Goal: Check status: Check status

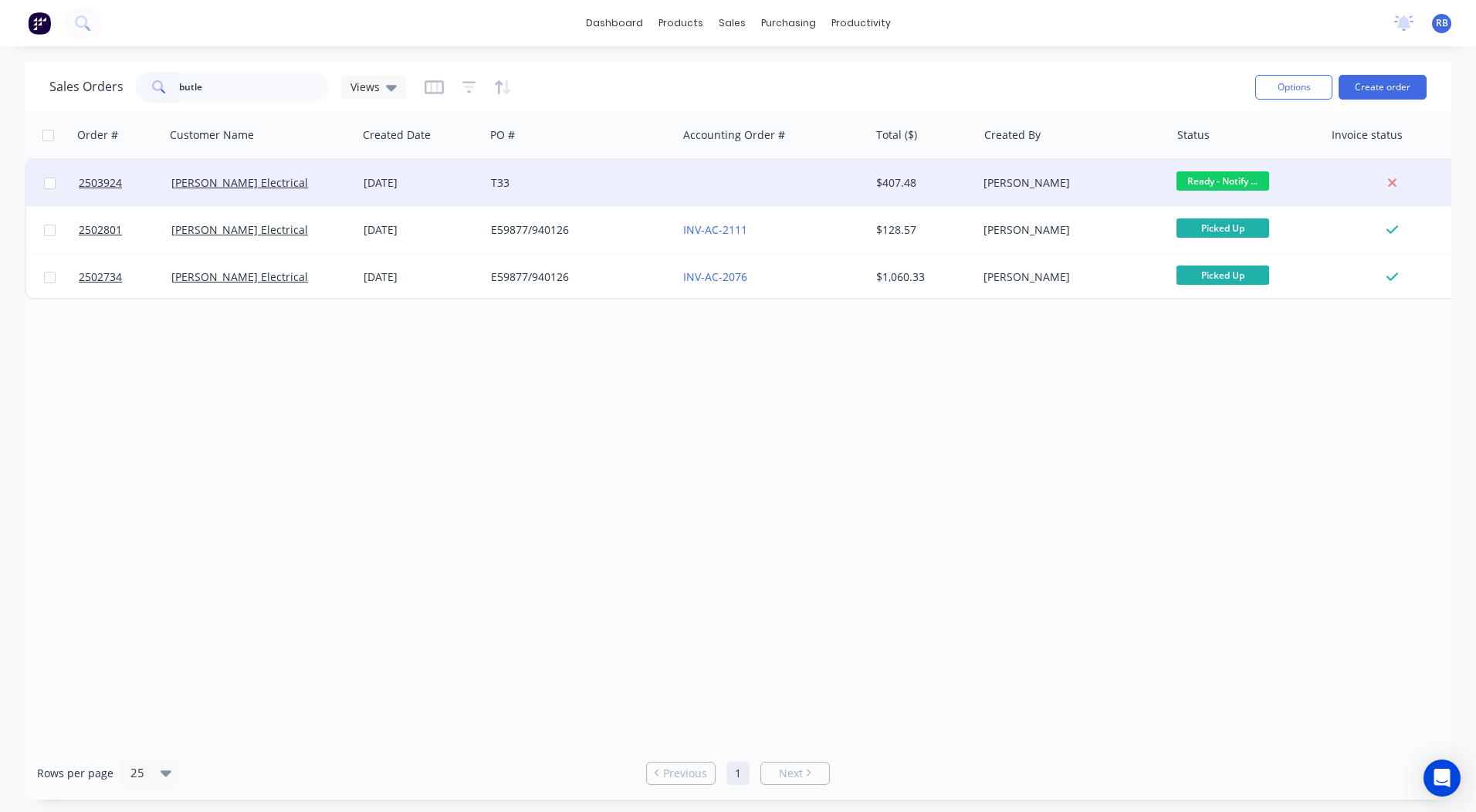
type input "butle"
click at [802, 183] on div at bounding box center [773, 183] width 192 height 46
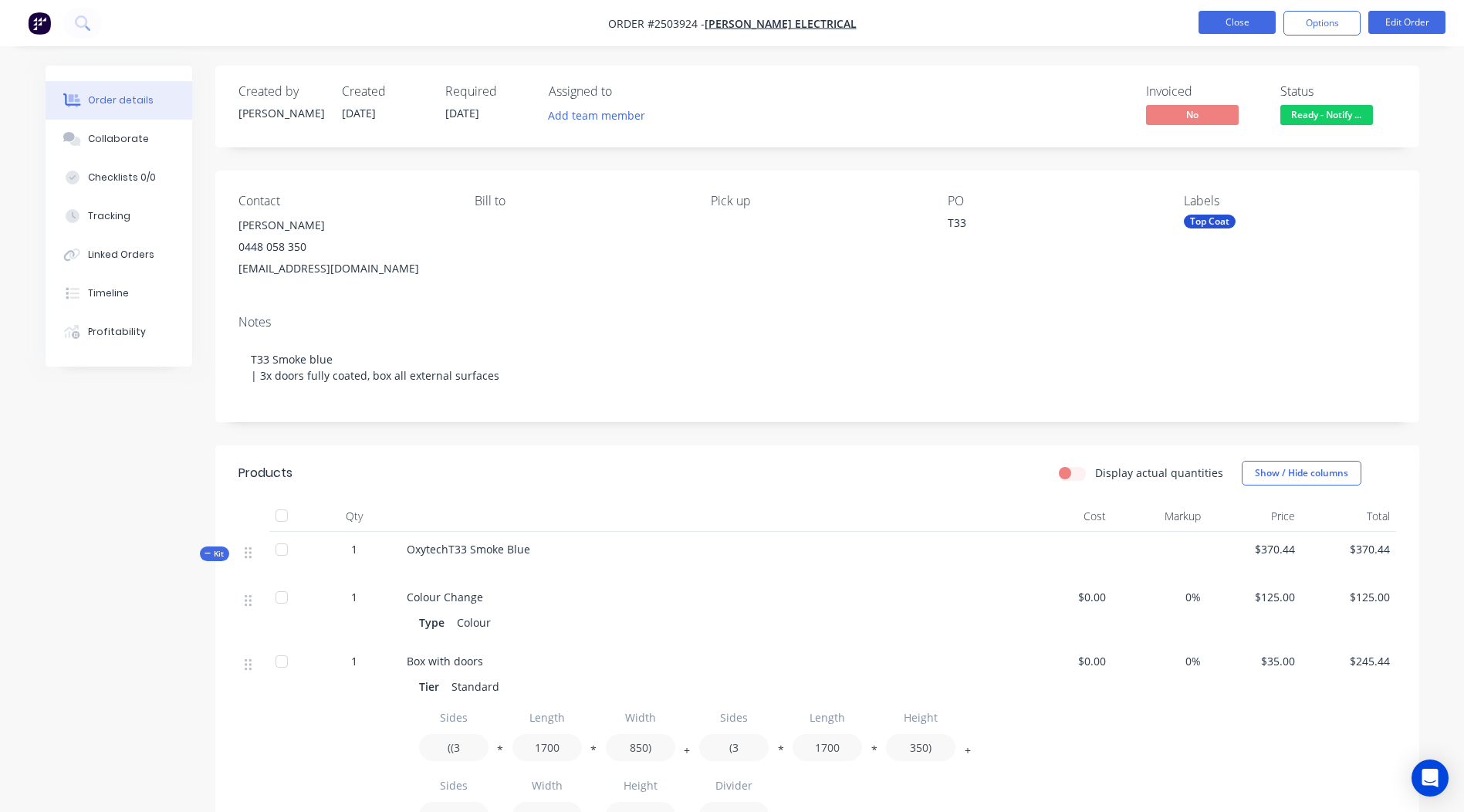
click at [1247, 12] on button "Close" at bounding box center [1237, 22] width 77 height 23
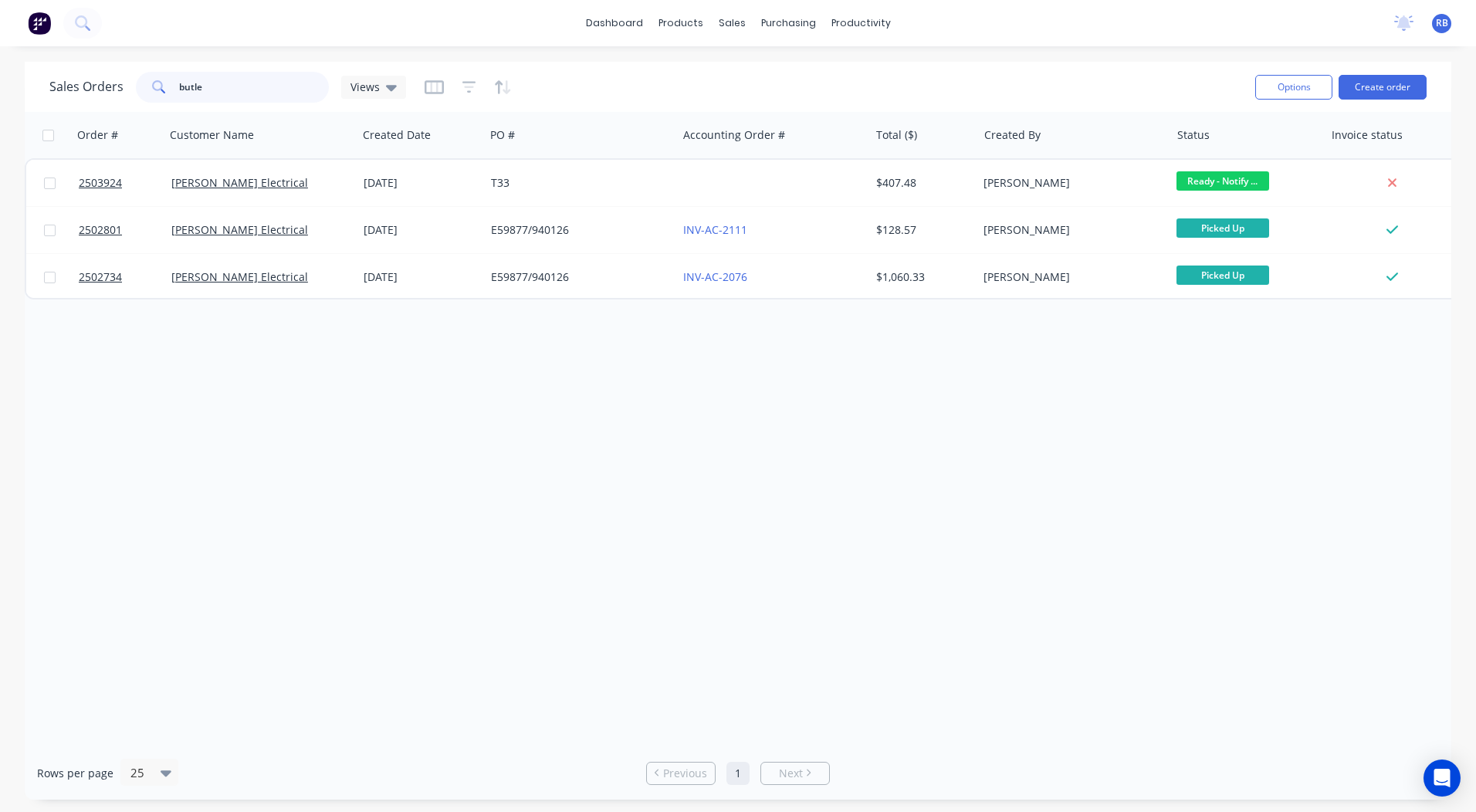
drag, startPoint x: 84, startPoint y: 89, endPoint x: 0, endPoint y: 94, distance: 84.1
click at [0, 93] on html "dashboard products sales purchasing productivity dashboard products Product Cat…" at bounding box center [738, 406] width 1476 height 812
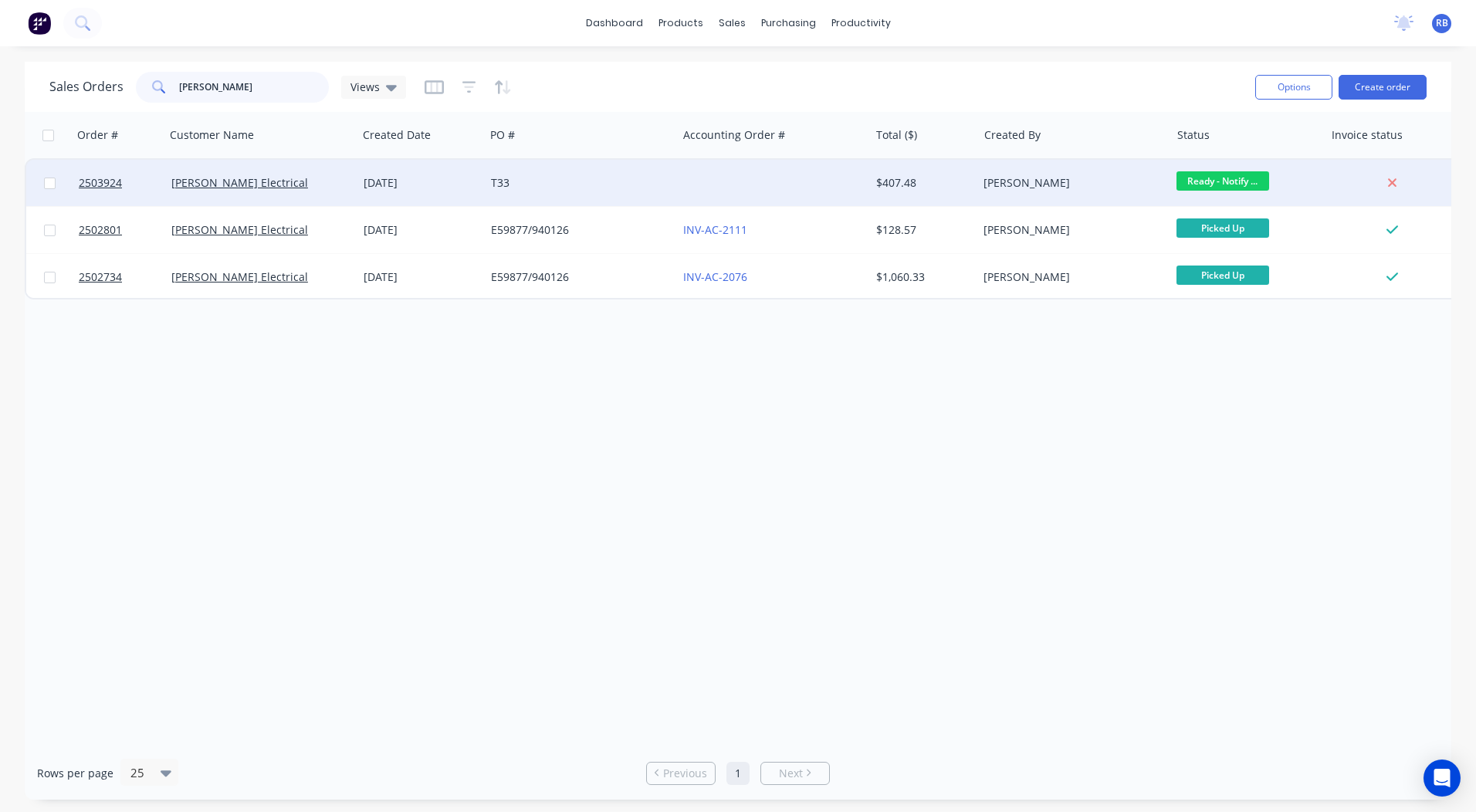
type input "[PERSON_NAME]"
click at [361, 176] on div "[DATE]" at bounding box center [420, 183] width 127 height 46
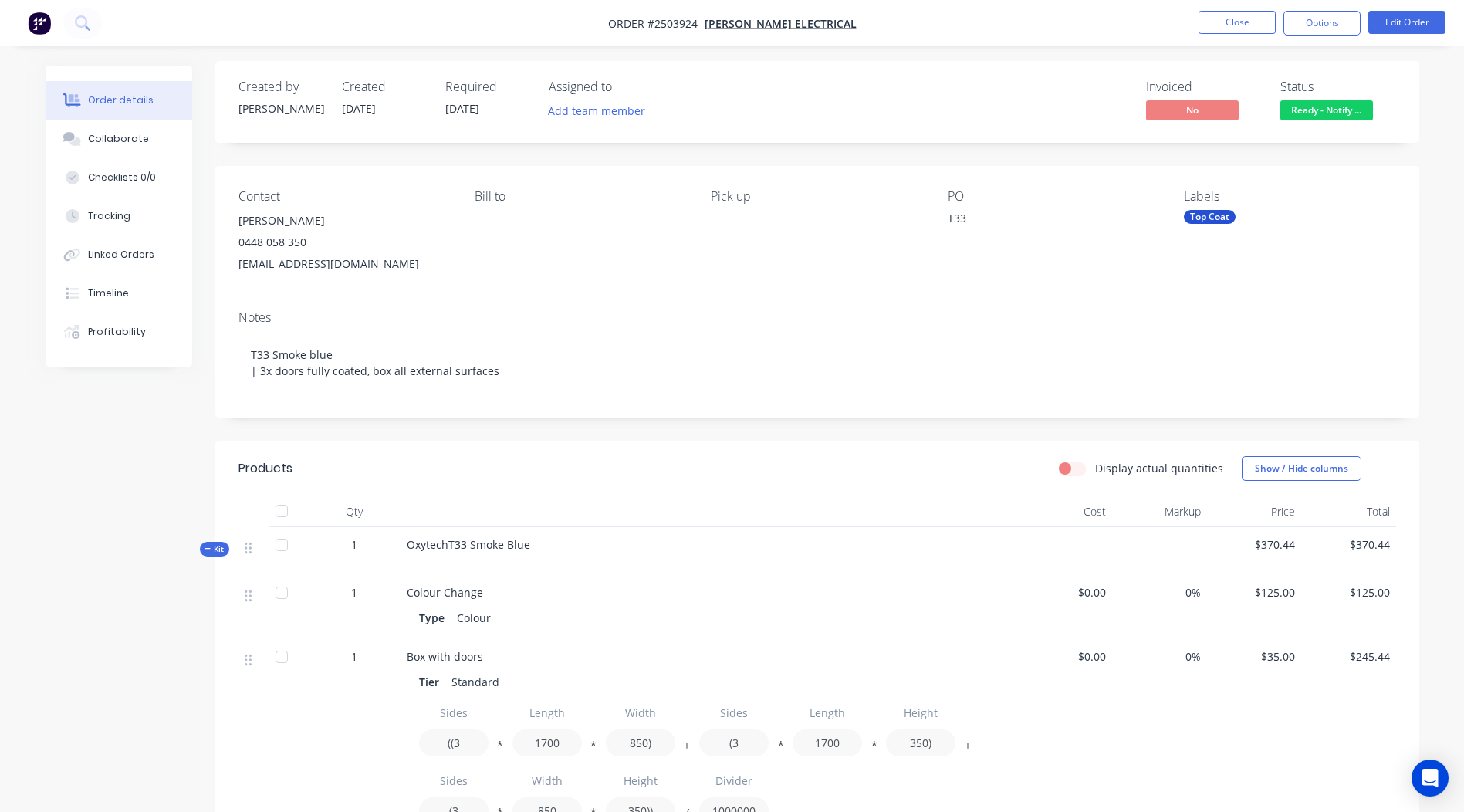
scroll to position [3, 0]
click at [1326, 118] on span "Ready - Notify ..." at bounding box center [1326, 113] width 92 height 20
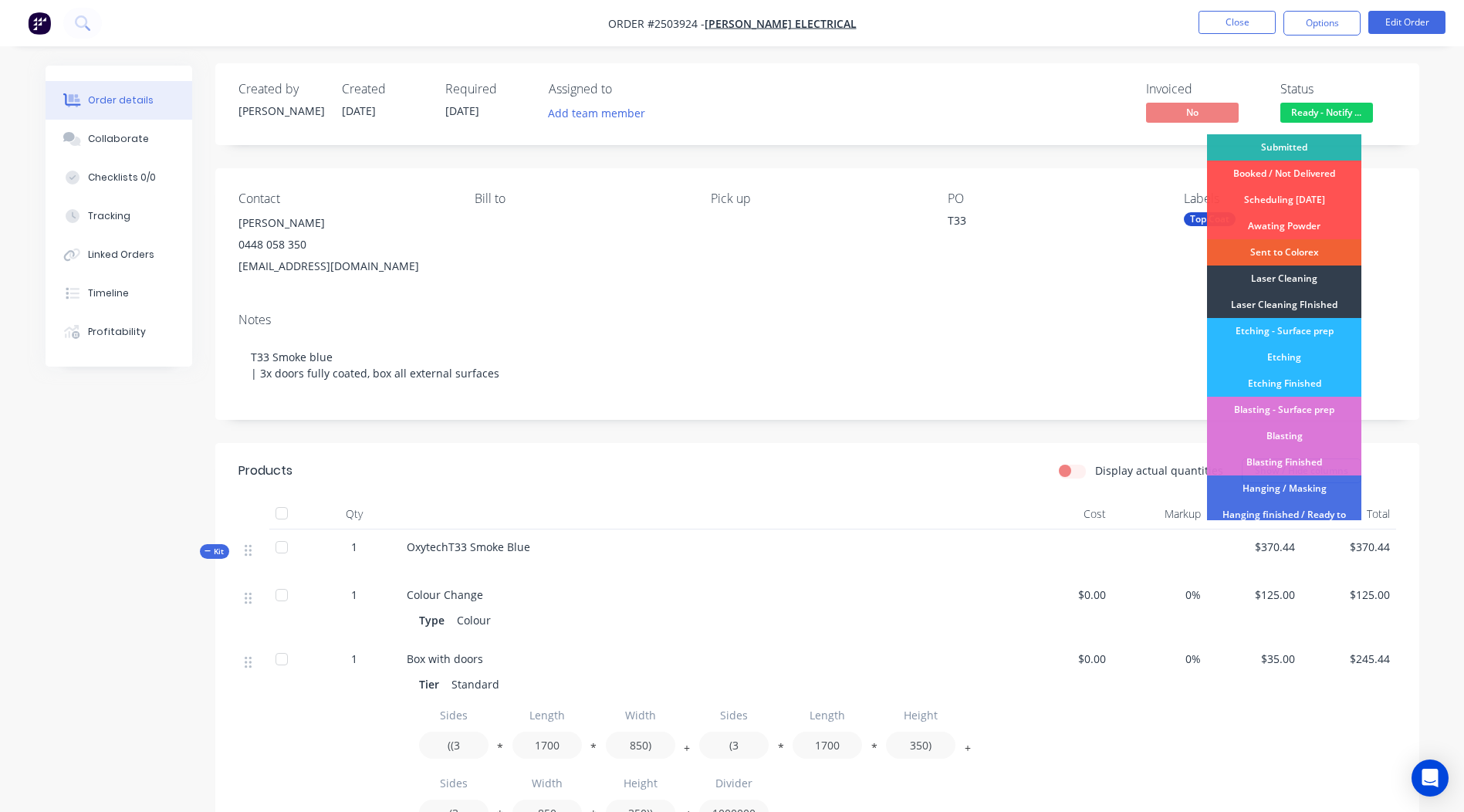
scroll to position [330, 0]
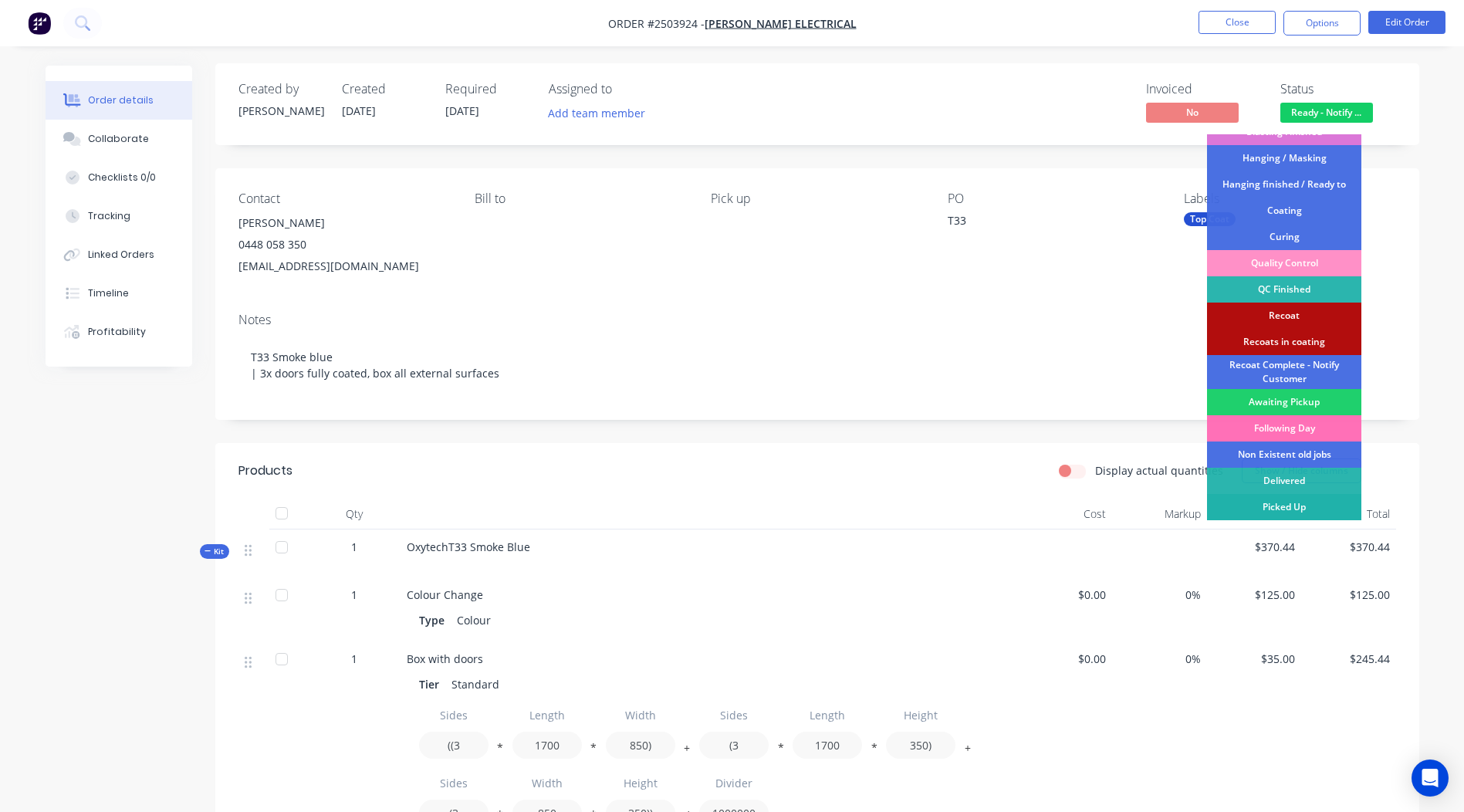
click at [1277, 503] on div "Picked Up" at bounding box center [1285, 507] width 155 height 27
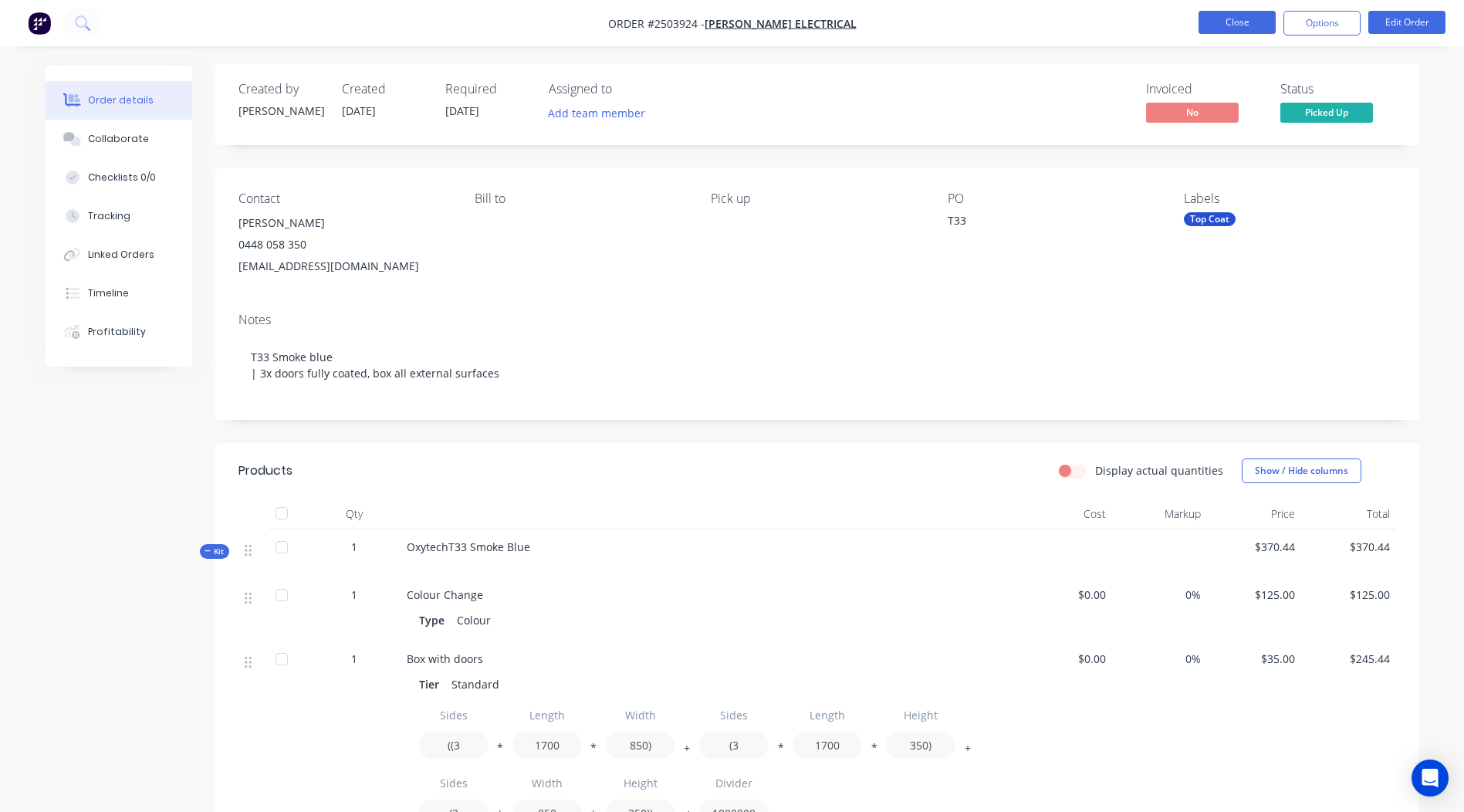
click at [1242, 30] on button "Close" at bounding box center [1237, 22] width 77 height 23
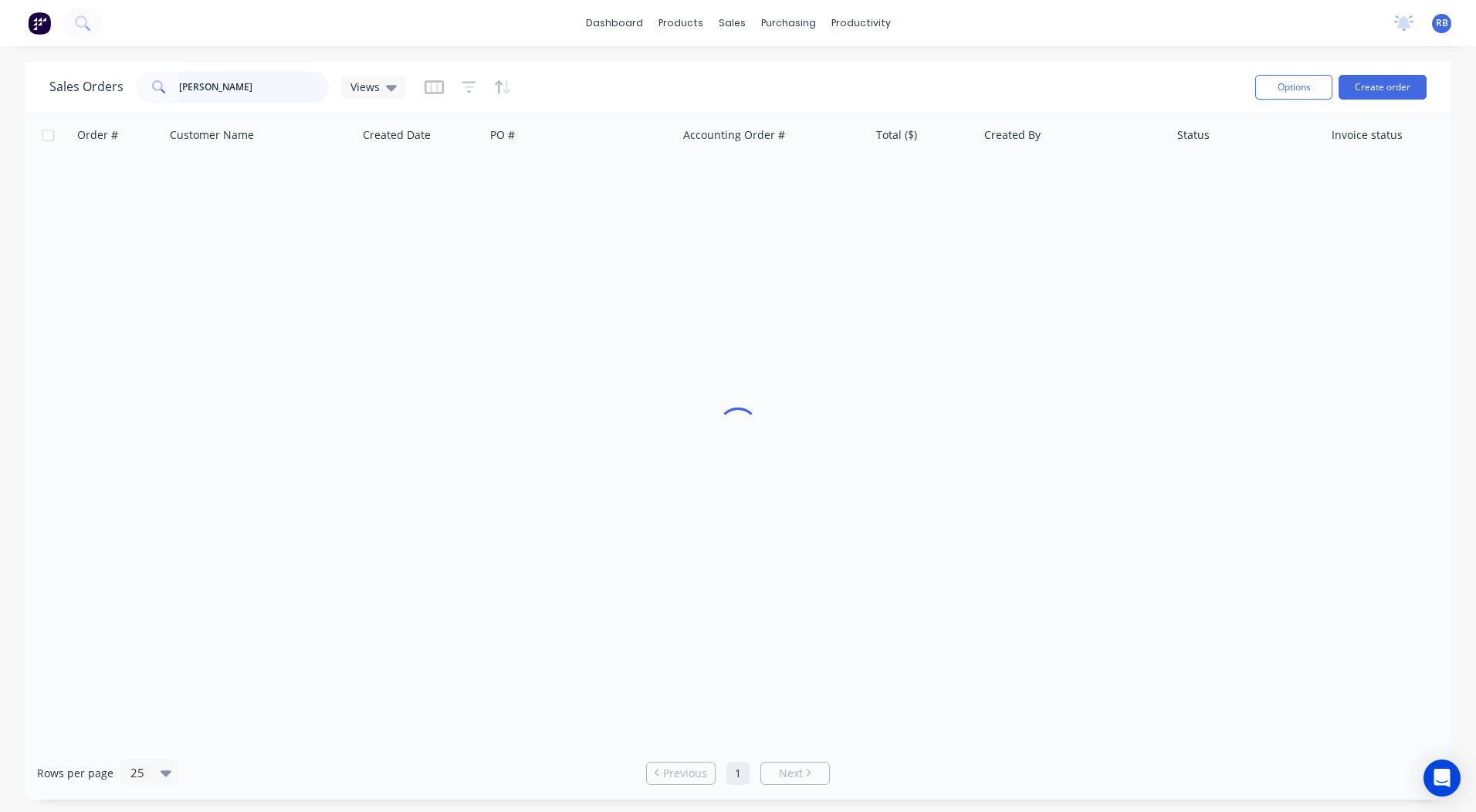
click at [0, 107] on html "dashboard products sales purchasing productivity dashboard products Product Cat…" at bounding box center [738, 406] width 1476 height 812
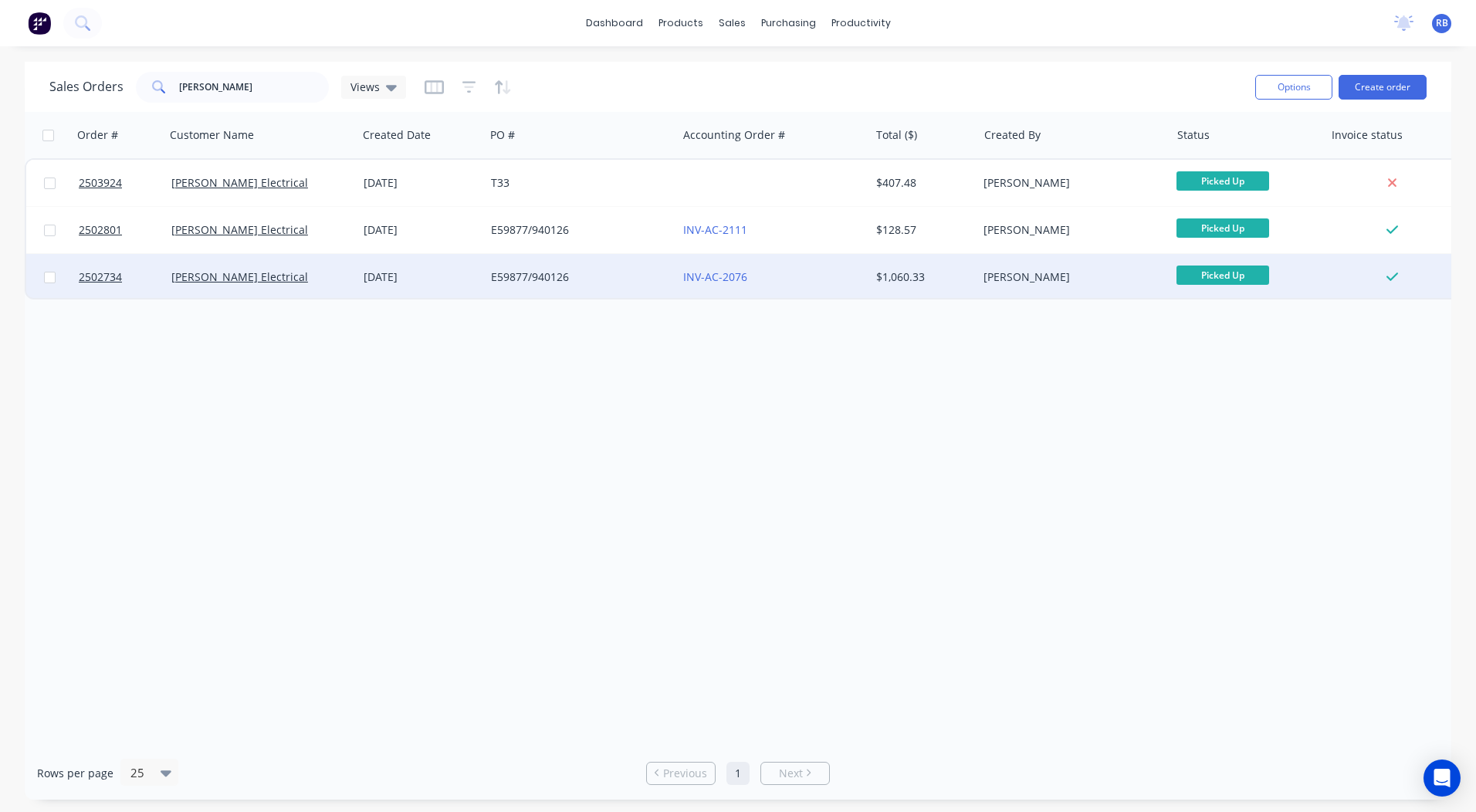
click at [754, 259] on div "INV-AC-2076" at bounding box center [773, 277] width 192 height 46
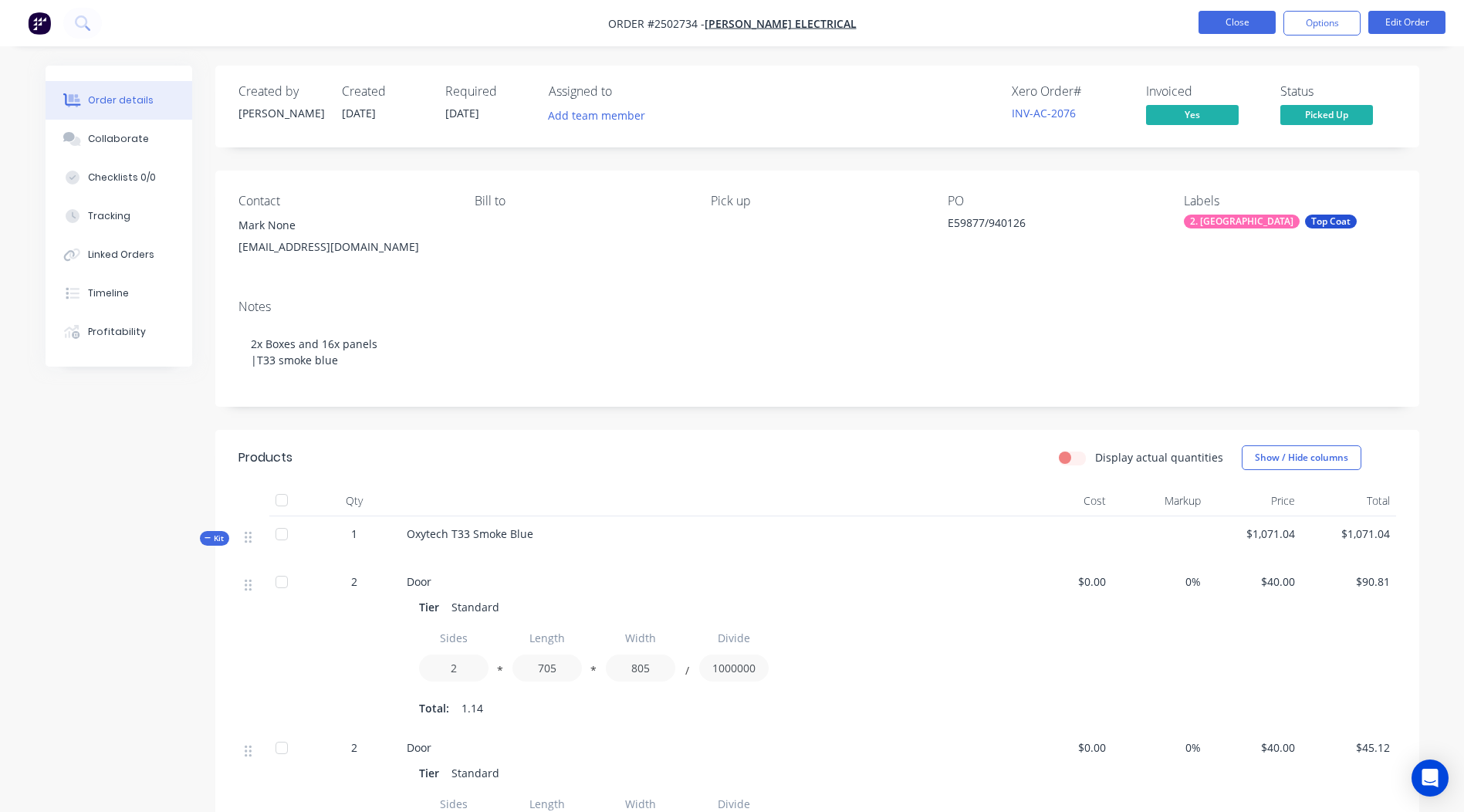
click at [1231, 18] on button "Close" at bounding box center [1237, 22] width 77 height 23
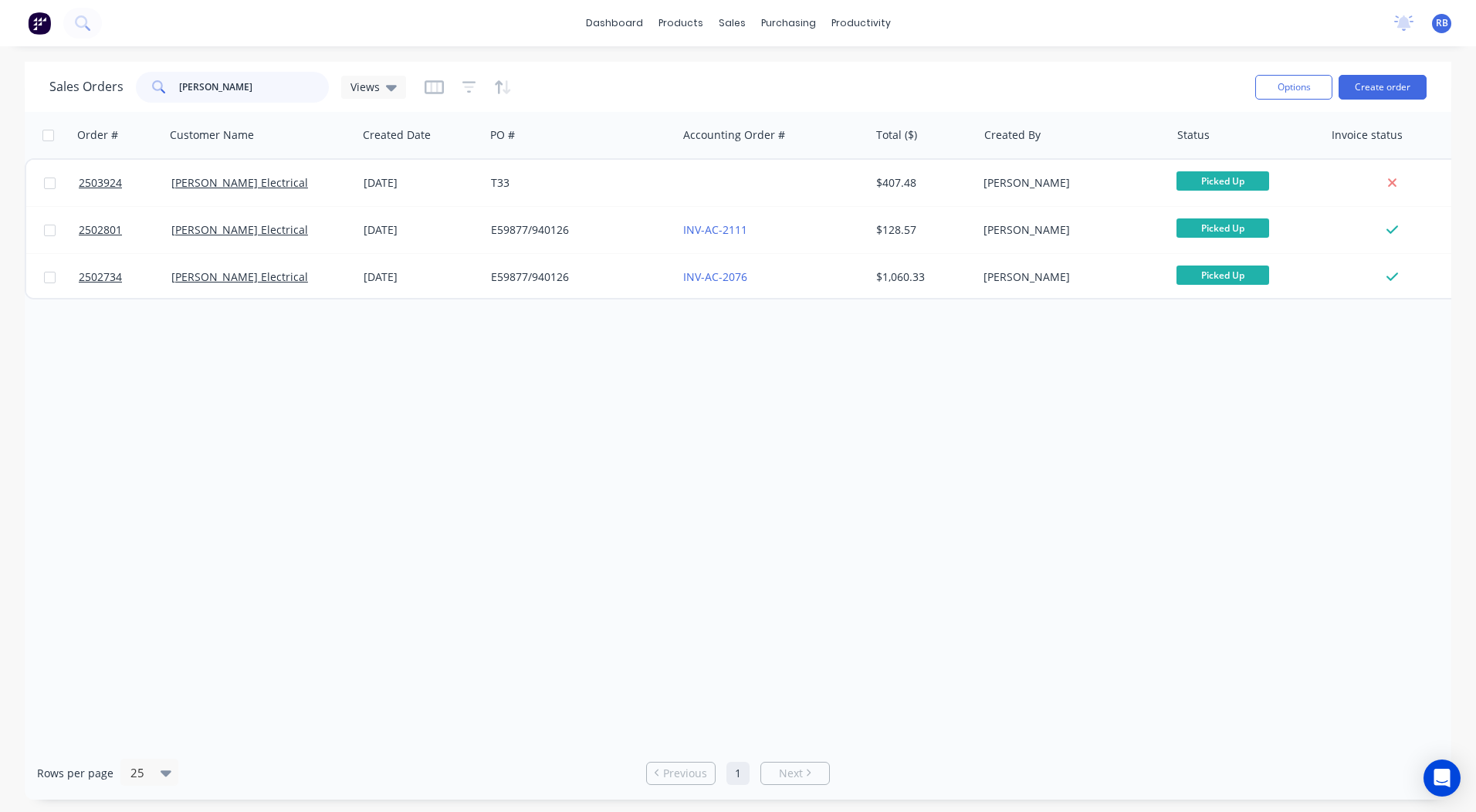
drag, startPoint x: 54, startPoint y: 103, endPoint x: 0, endPoint y: 107, distance: 54.1
click at [0, 107] on html "dashboard products sales purchasing productivity dashboard products Product Cat…" at bounding box center [738, 406] width 1476 height 812
